Goal: Task Accomplishment & Management: Complete application form

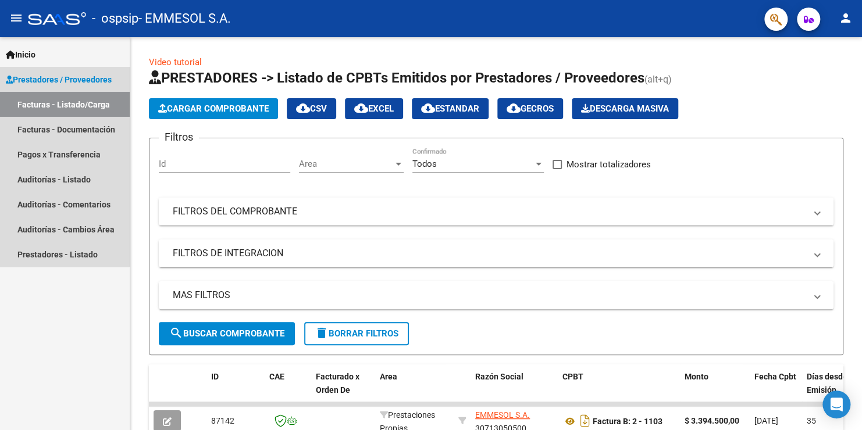
click at [53, 78] on span "Prestadores / Proveedores" at bounding box center [59, 79] width 106 height 13
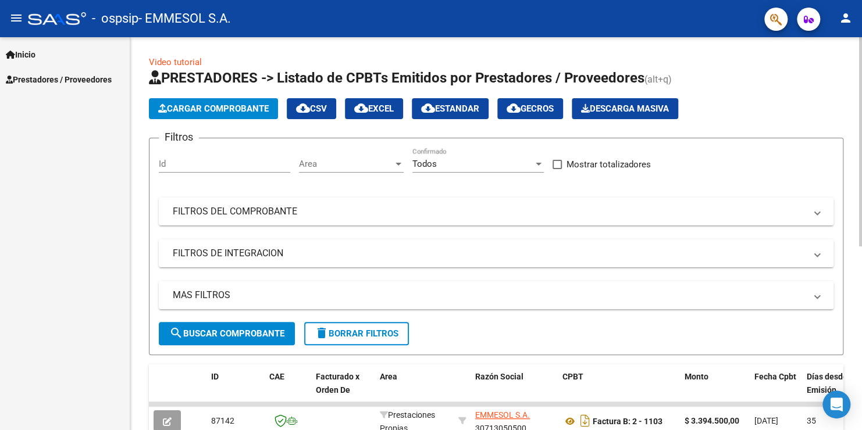
click at [184, 104] on span "Cargar Comprobante" at bounding box center [213, 108] width 110 height 10
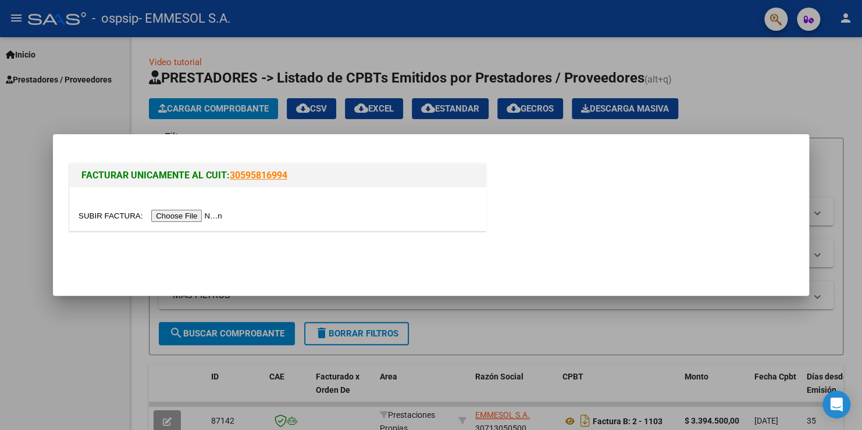
click at [195, 216] on input "file" at bounding box center [151, 216] width 147 height 12
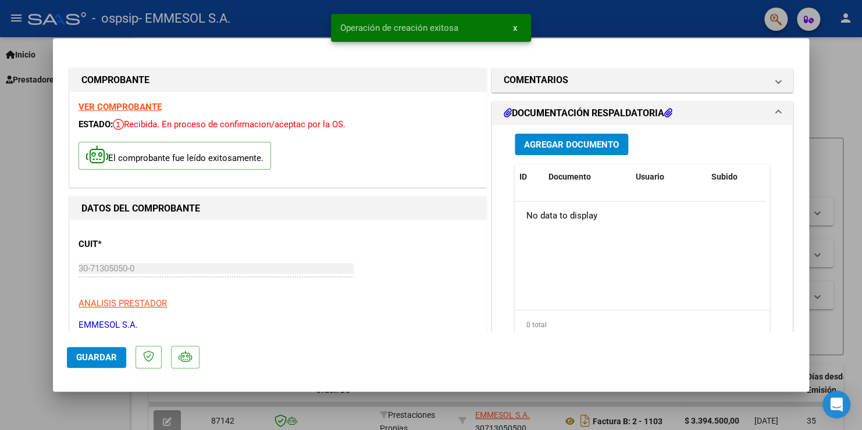
type input "$ 0,00"
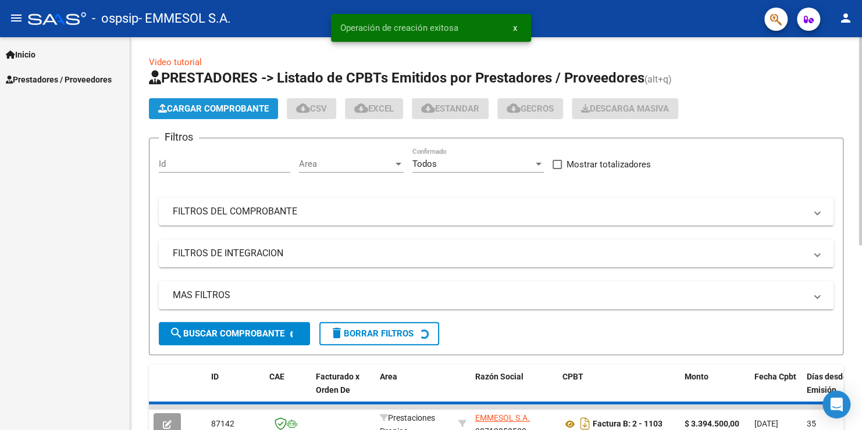
click at [230, 109] on span "Cargar Comprobante" at bounding box center [213, 108] width 110 height 10
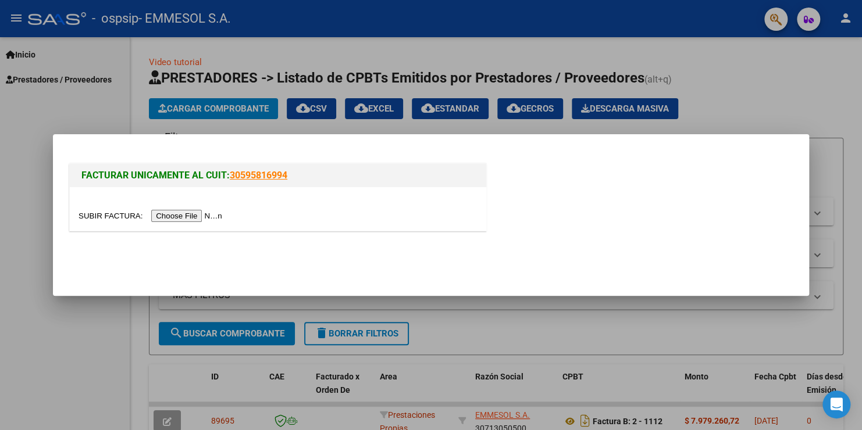
click at [187, 220] on input "file" at bounding box center [151, 216] width 147 height 12
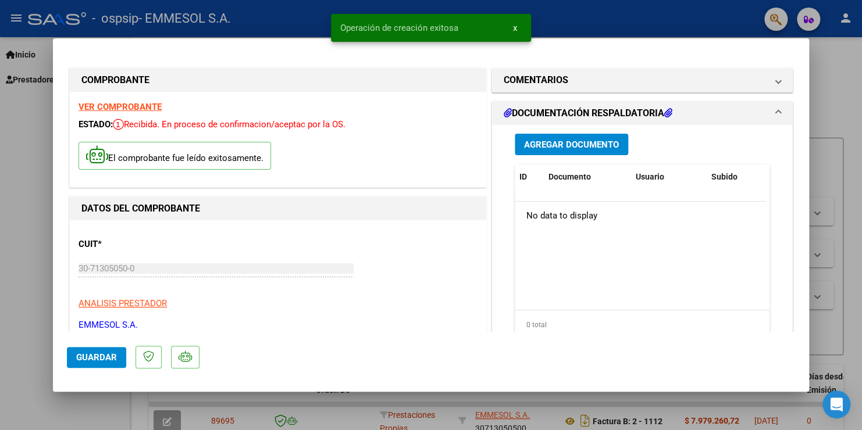
type input "$ 0,00"
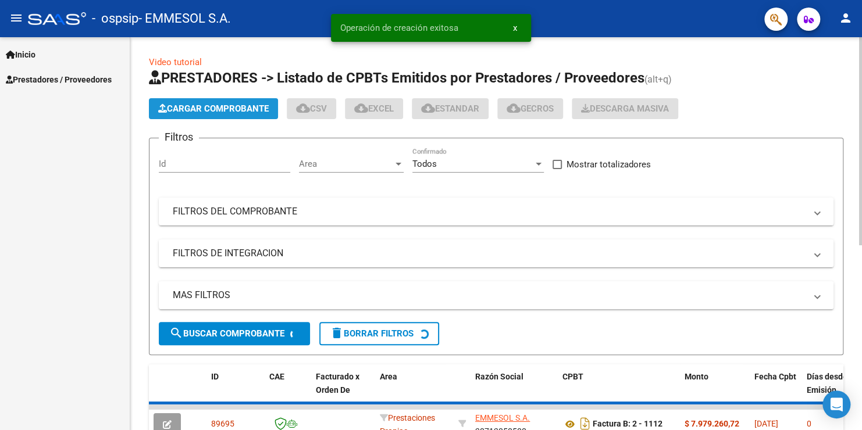
click at [205, 104] on span "Cargar Comprobante" at bounding box center [213, 108] width 110 height 10
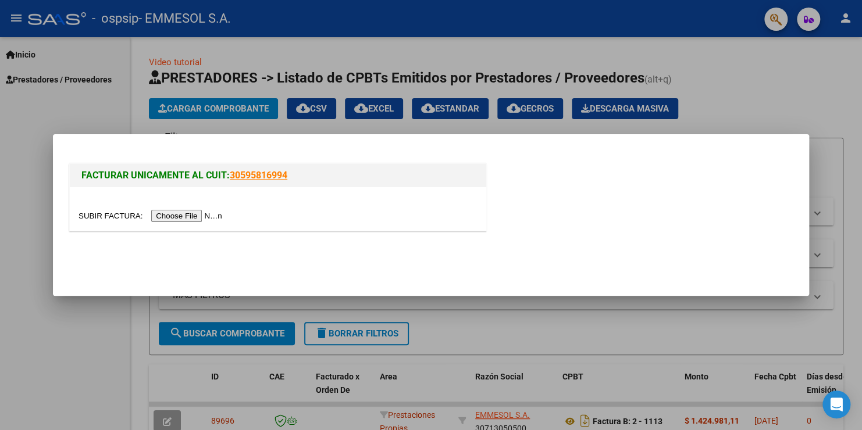
click at [184, 219] on input "file" at bounding box center [151, 216] width 147 height 12
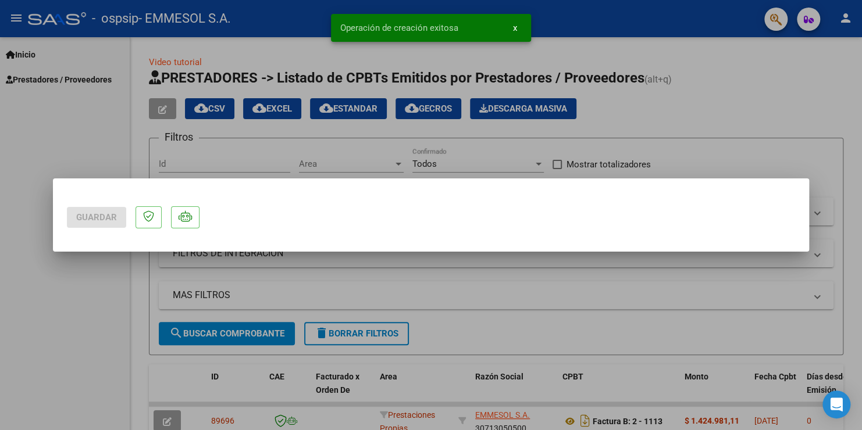
click at [87, 360] on div at bounding box center [431, 215] width 862 height 430
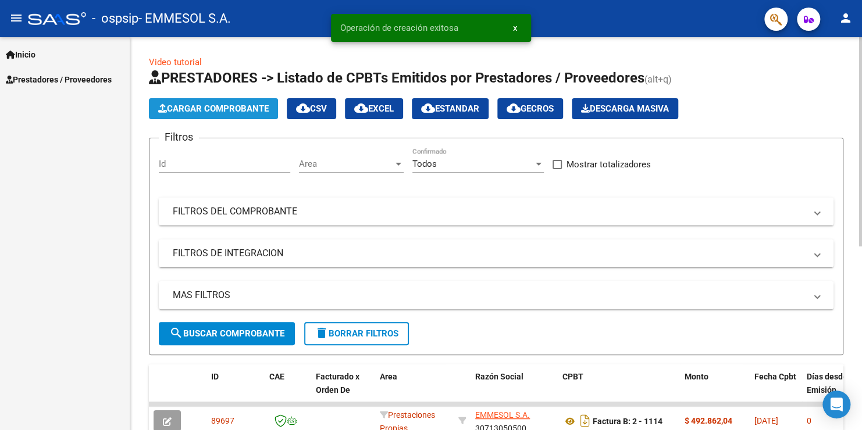
click at [198, 114] on button "Cargar Comprobante" at bounding box center [213, 108] width 129 height 21
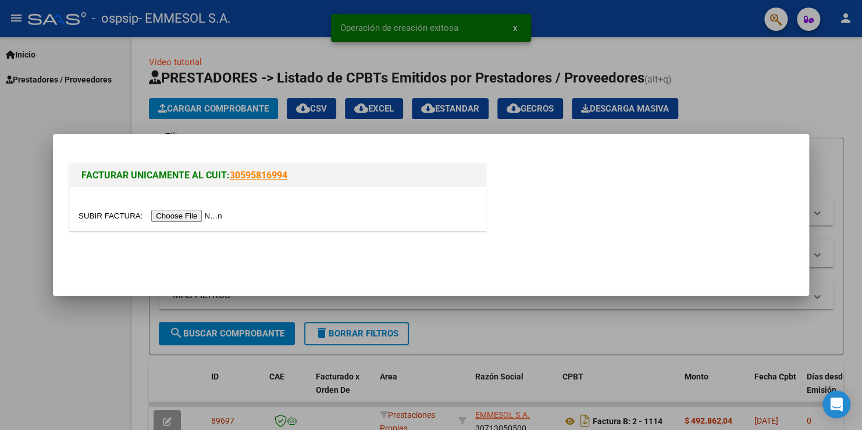
click at [188, 219] on input "file" at bounding box center [151, 216] width 147 height 12
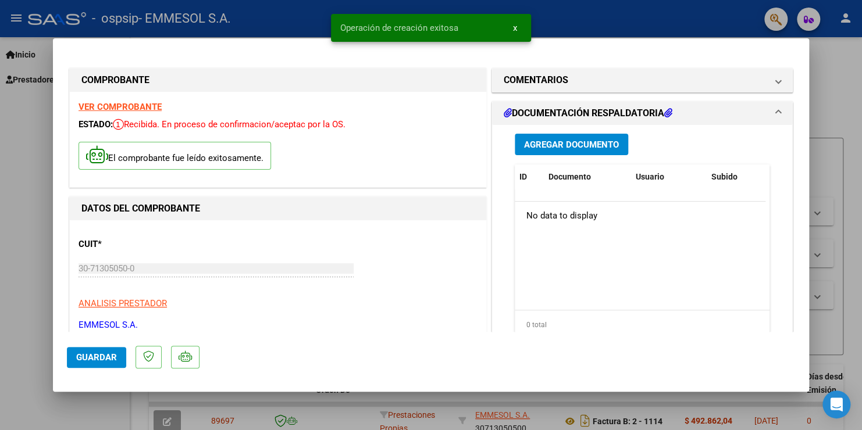
click at [105, 352] on span "Guardar" at bounding box center [96, 357] width 41 height 10
type input "$ 0,00"
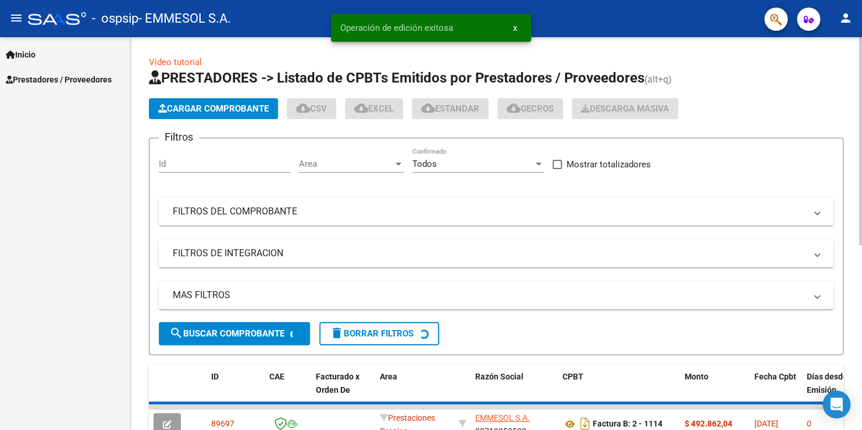
click at [223, 112] on span "Cargar Comprobante" at bounding box center [213, 108] width 110 height 10
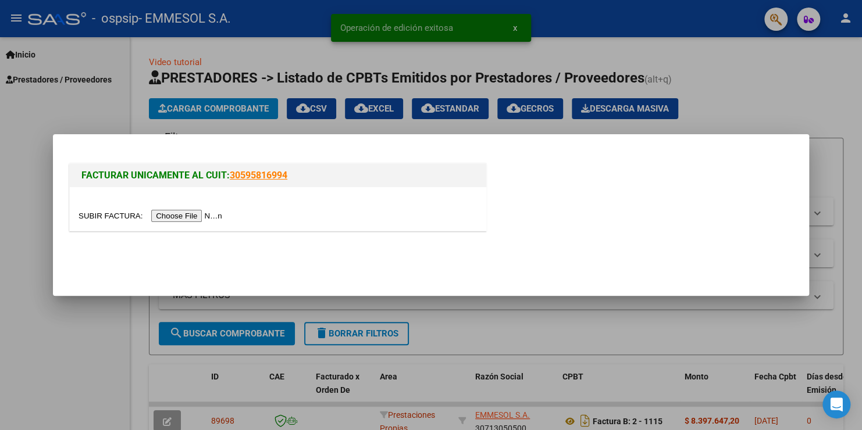
click at [188, 220] on input "file" at bounding box center [151, 216] width 147 height 12
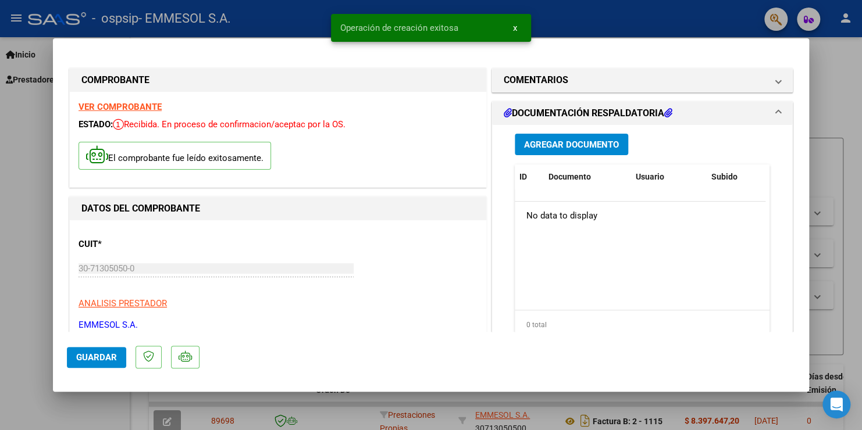
click at [115, 356] on span "Guardar" at bounding box center [96, 357] width 41 height 10
type input "$ 0,00"
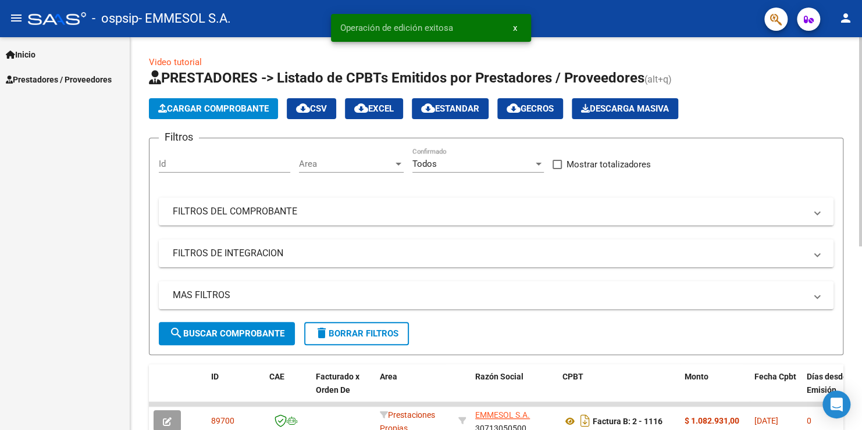
click at [241, 108] on span "Cargar Comprobante" at bounding box center [213, 108] width 110 height 10
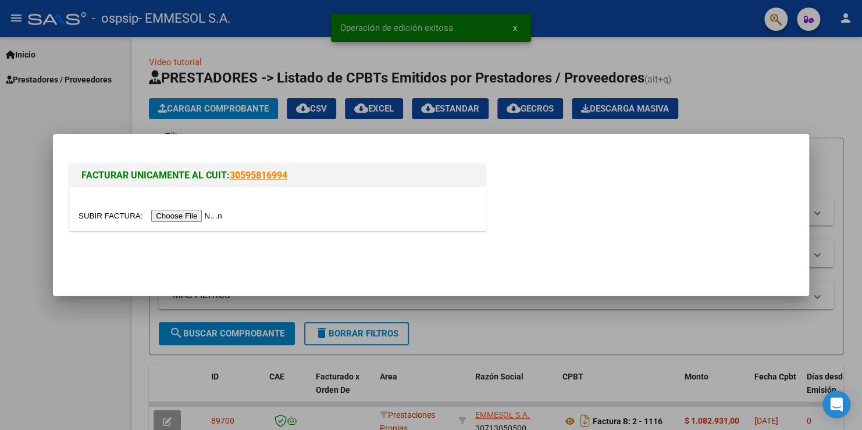
click at [188, 214] on input "file" at bounding box center [151, 216] width 147 height 12
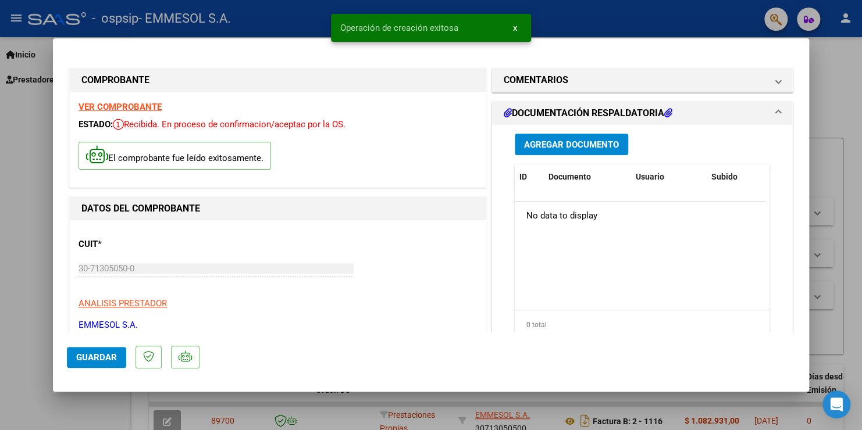
click at [102, 357] on span "Guardar" at bounding box center [96, 357] width 41 height 10
type input "$ 0,00"
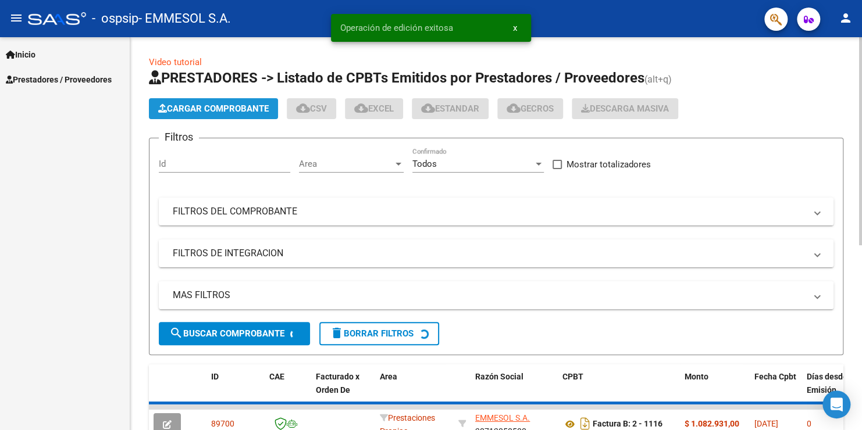
click at [205, 106] on span "Cargar Comprobante" at bounding box center [213, 108] width 110 height 10
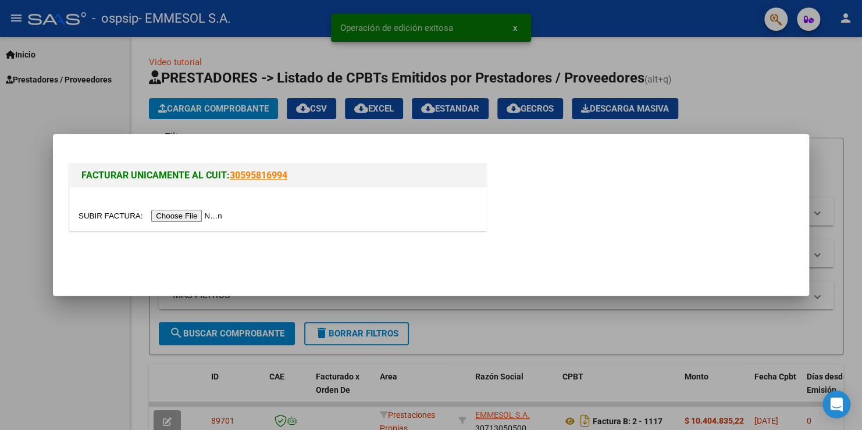
click at [177, 215] on input "file" at bounding box center [151, 216] width 147 height 12
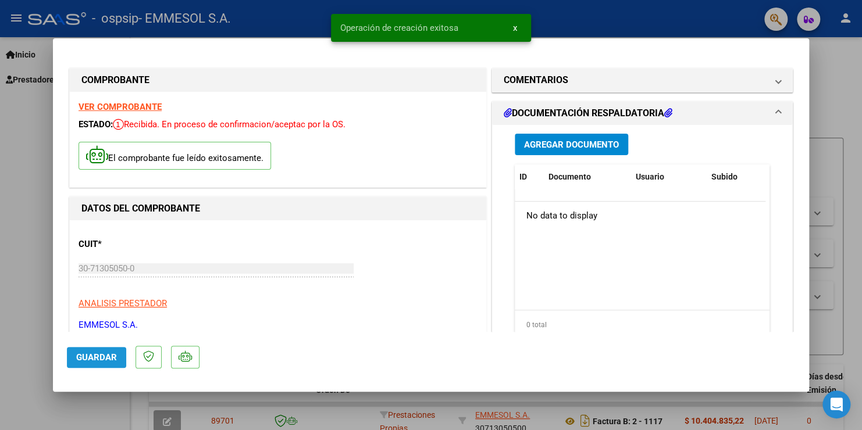
click at [102, 356] on span "Guardar" at bounding box center [96, 357] width 41 height 10
type input "$ 0,00"
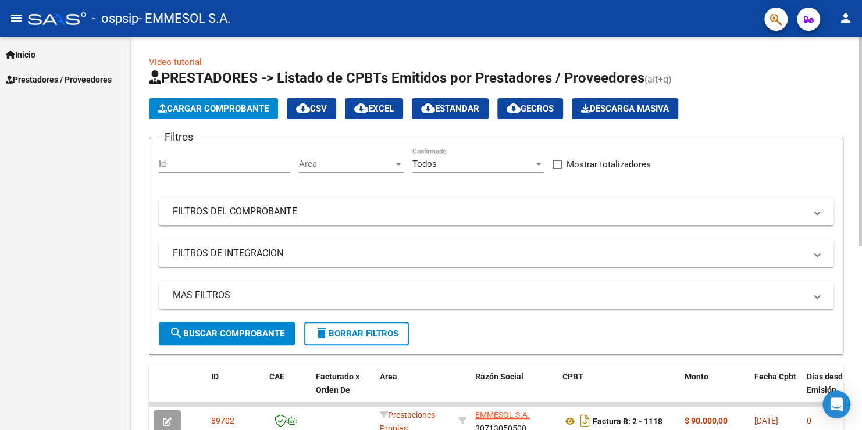
click at [217, 109] on span "Cargar Comprobante" at bounding box center [213, 108] width 110 height 10
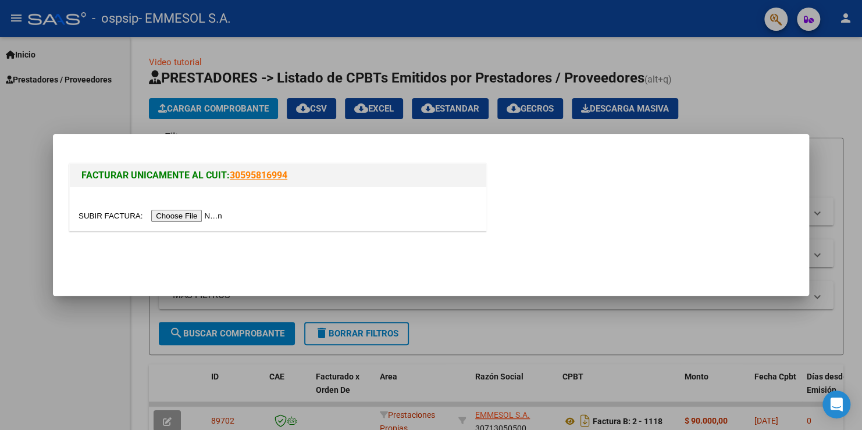
click at [191, 216] on input "file" at bounding box center [151, 216] width 147 height 12
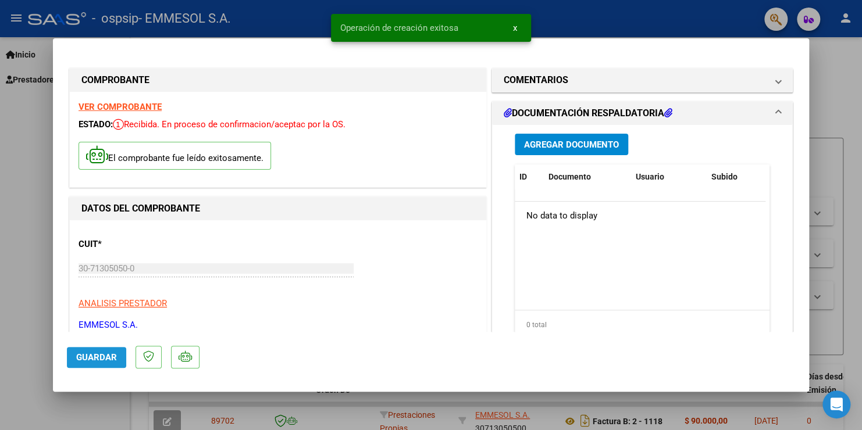
click at [99, 358] on span "Guardar" at bounding box center [96, 357] width 41 height 10
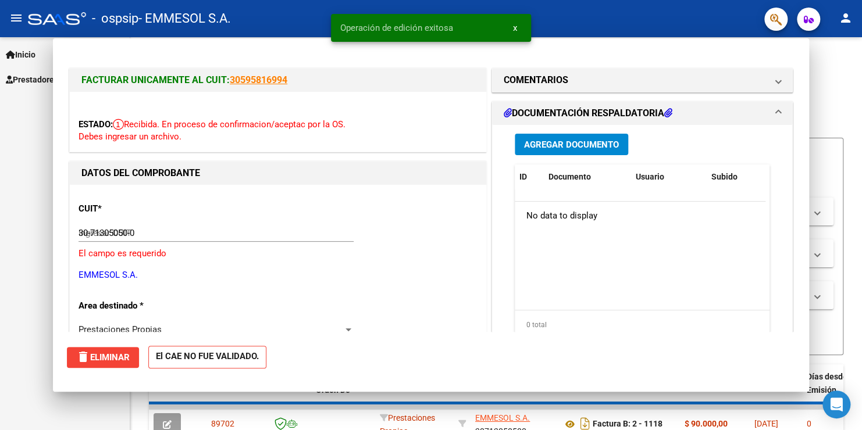
type input "$ 0,00"
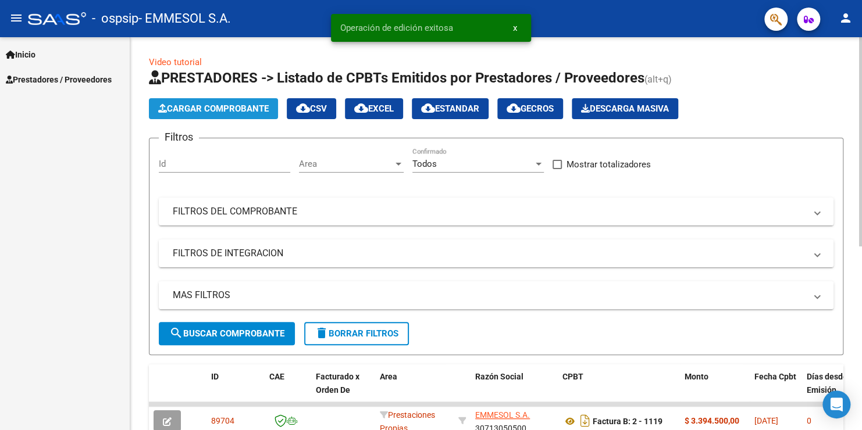
click at [247, 107] on span "Cargar Comprobante" at bounding box center [213, 108] width 110 height 10
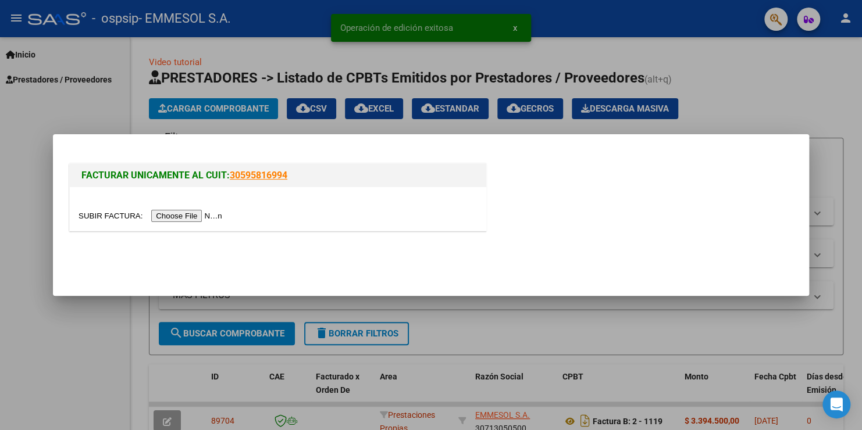
click at [194, 214] on input "file" at bounding box center [151, 216] width 147 height 12
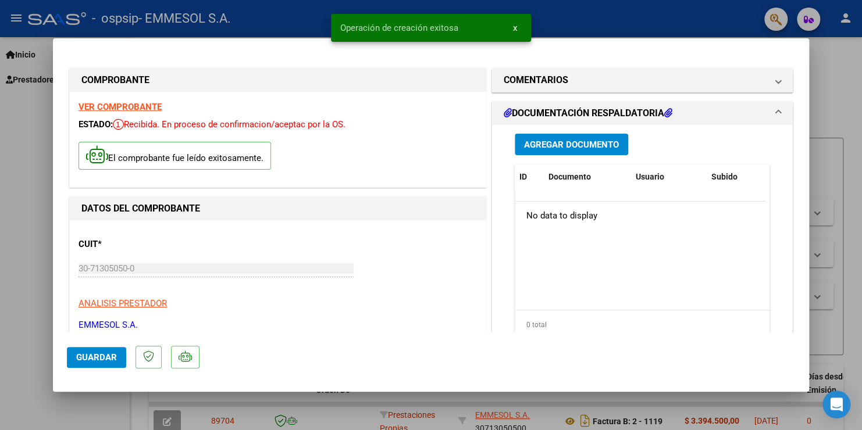
click at [119, 348] on button "Guardar" at bounding box center [96, 357] width 59 height 21
click at [102, 358] on span "Guardar" at bounding box center [96, 357] width 41 height 10
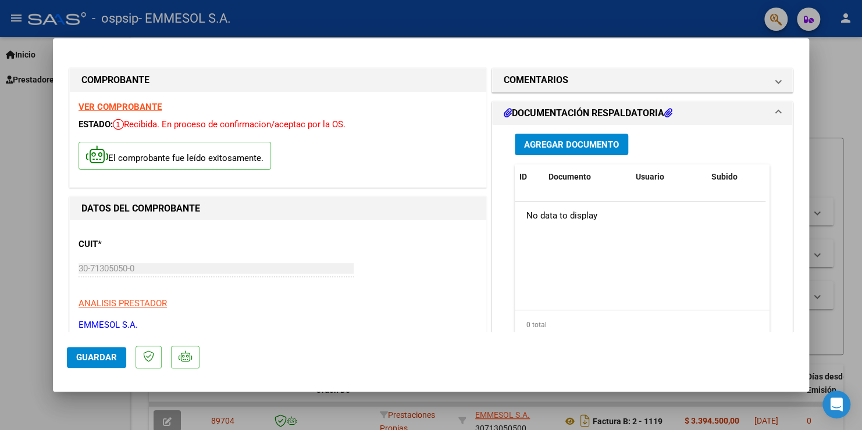
type input "$ 0,00"
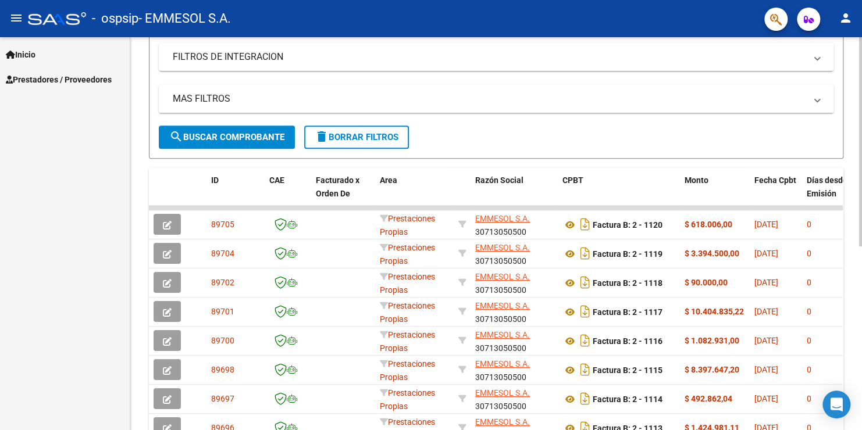
scroll to position [191, 0]
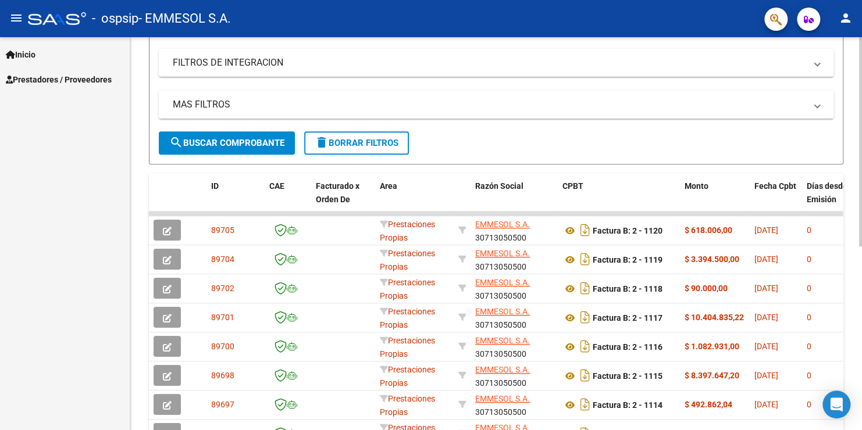
click at [861, 318] on html "menu - ospsip - EMMESOL S.A. person Inicio Instructivos Contacto OS Prestadores…" at bounding box center [431, 215] width 862 height 430
click at [847, 19] on mat-icon "person" at bounding box center [845, 18] width 14 height 14
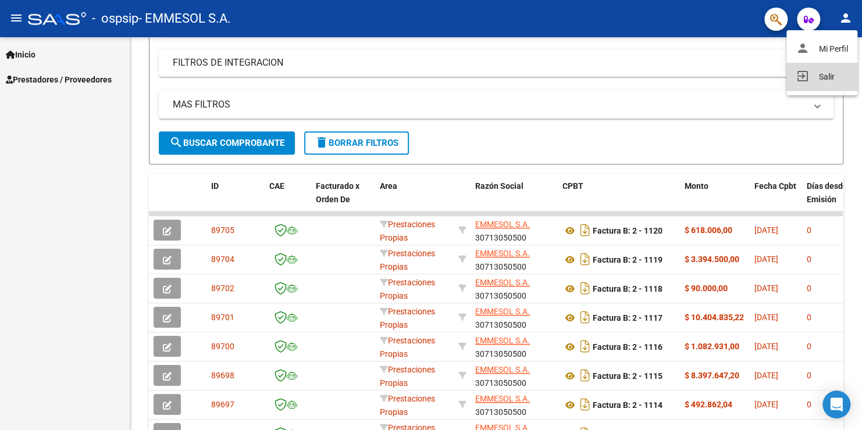
click at [822, 80] on button "exit_to_app Salir" at bounding box center [821, 77] width 71 height 28
